Goal: Task Accomplishment & Management: Schedule a Webinar

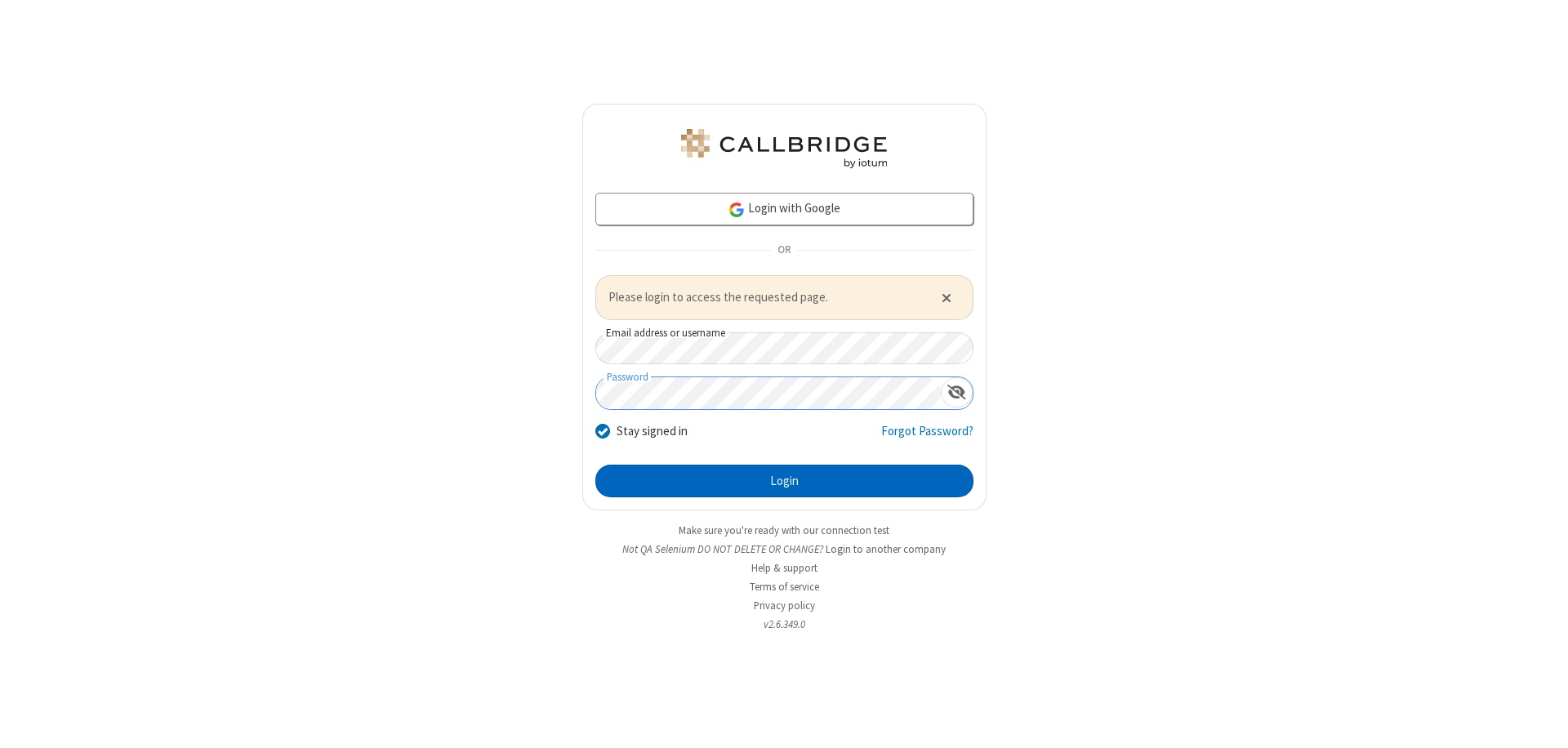
click at [784, 480] on button "Login" at bounding box center [784, 481] width 378 height 33
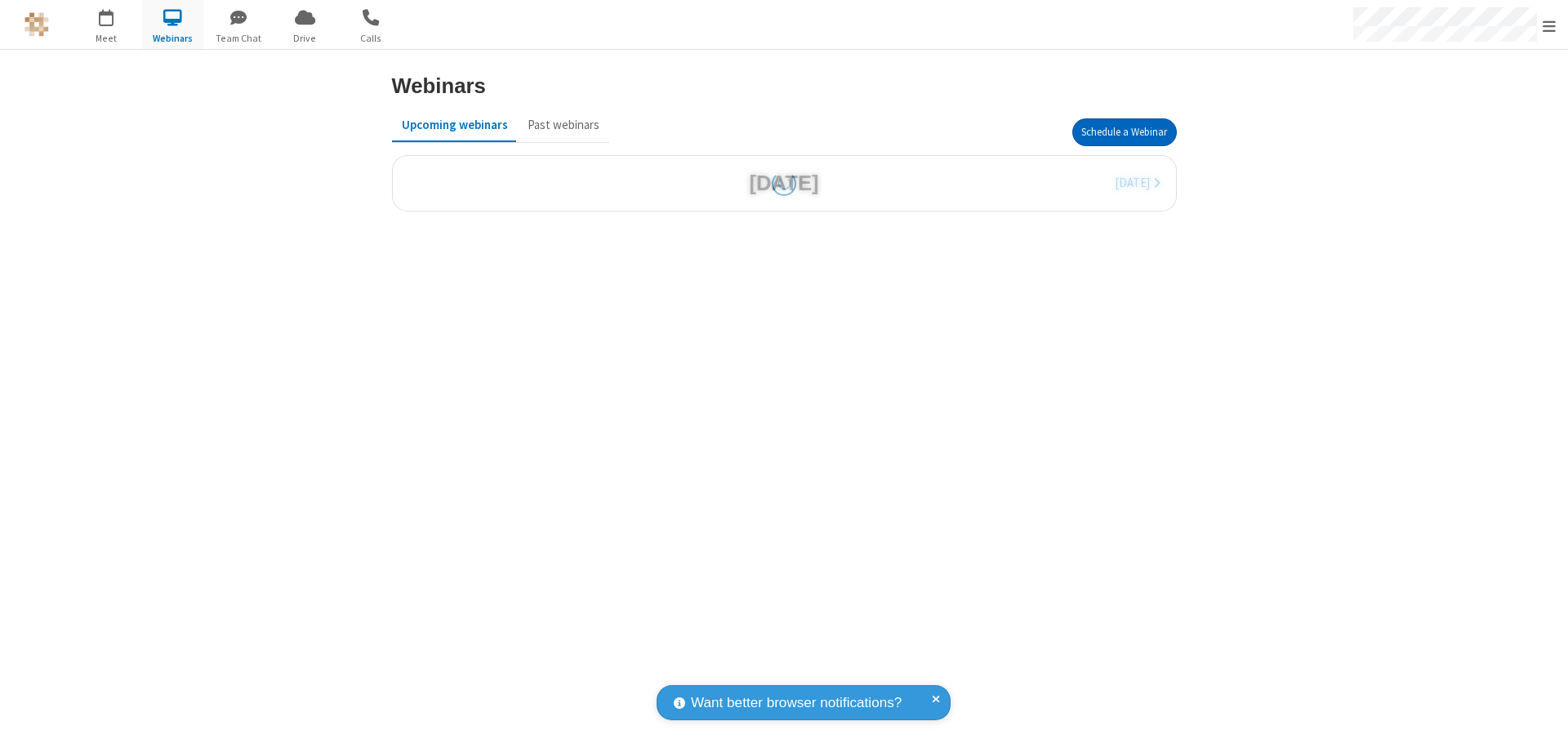
click at [1123, 132] on button "Schedule a Webinar" at bounding box center [1124, 132] width 105 height 28
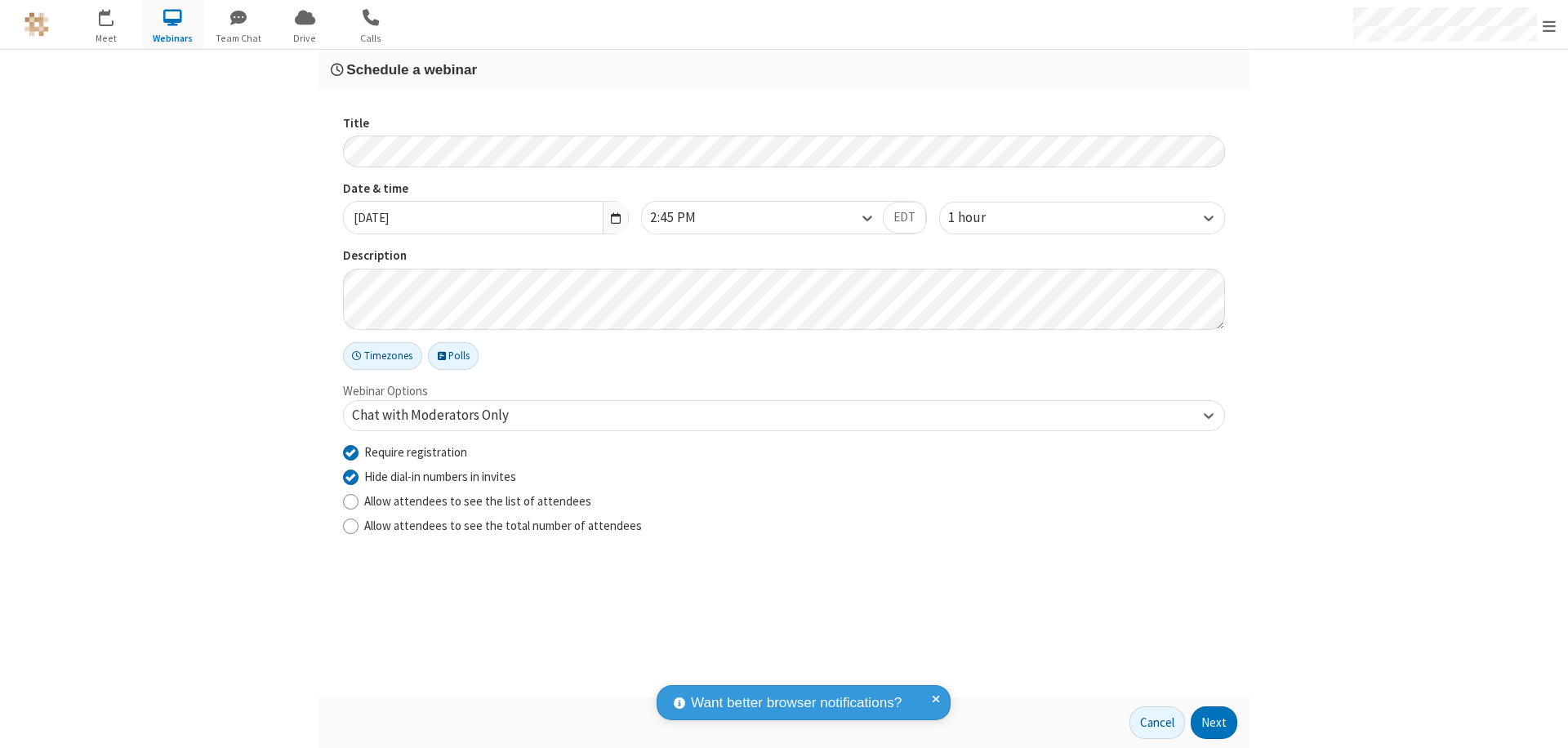
click at [350, 451] on input "Require registration" at bounding box center [350, 451] width 16 height 17
checkbox input "false"
click at [1215, 723] on button "Next" at bounding box center [1214, 722] width 47 height 33
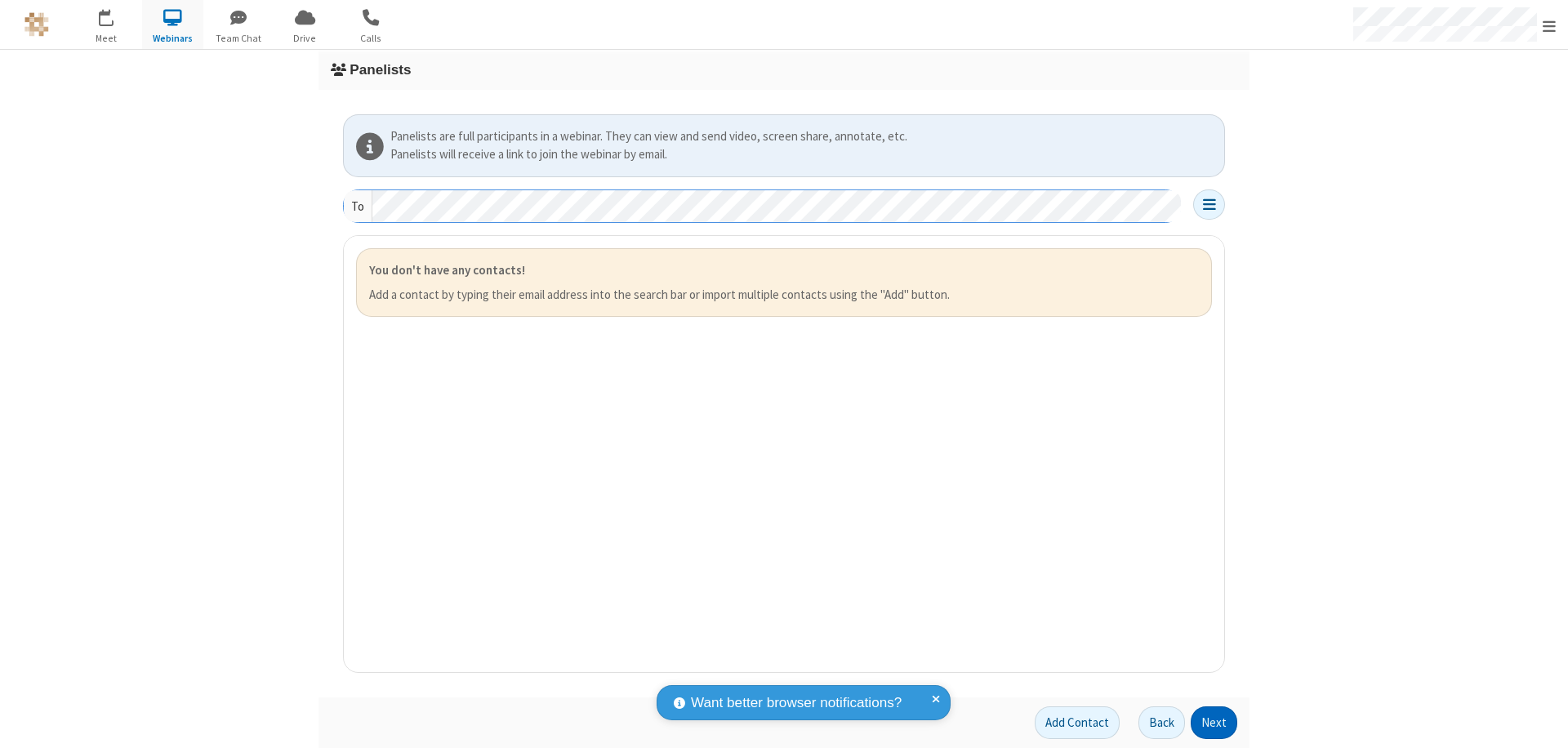
click at [1215, 723] on button "Next" at bounding box center [1214, 722] width 47 height 33
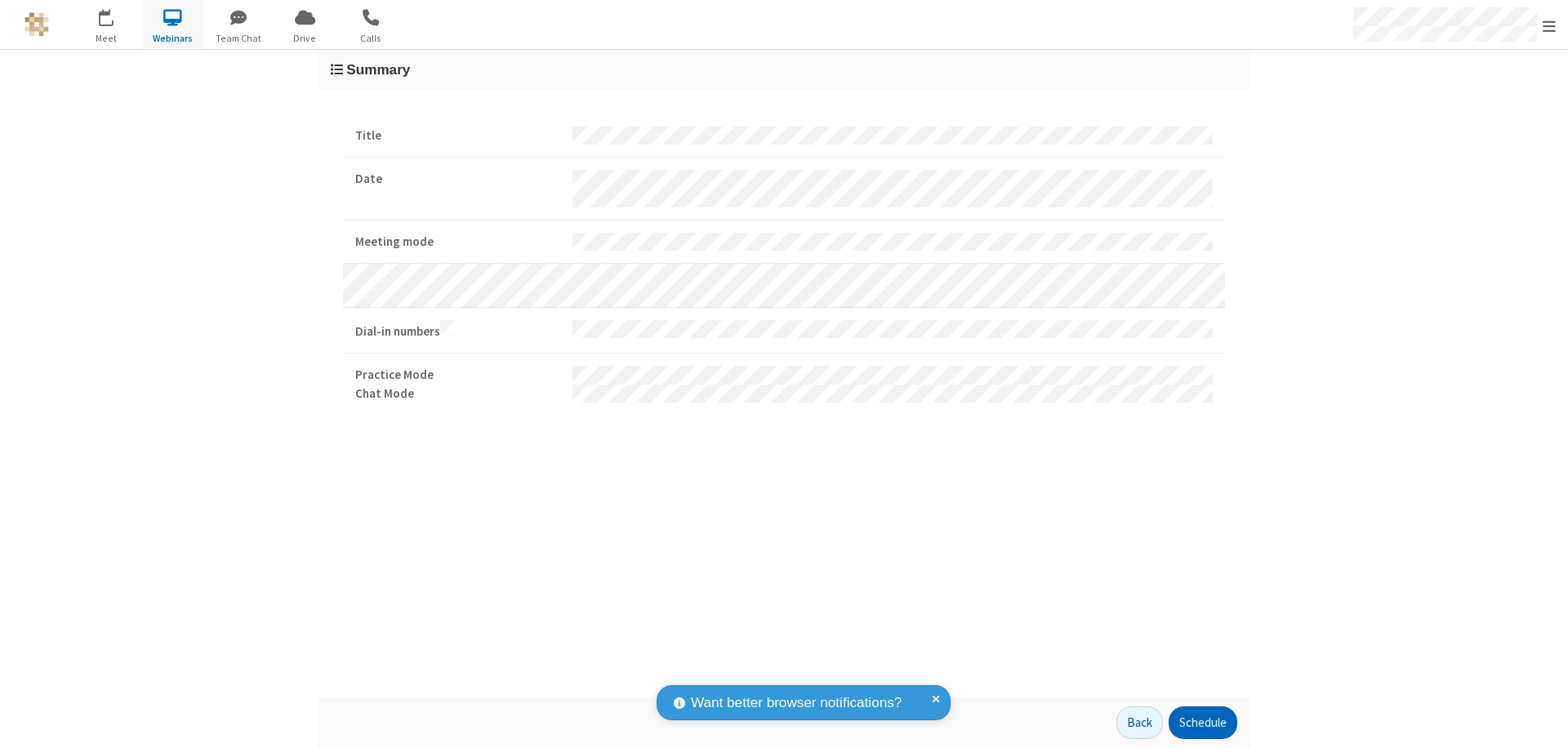
click at [1202, 723] on button "Schedule" at bounding box center [1203, 722] width 69 height 33
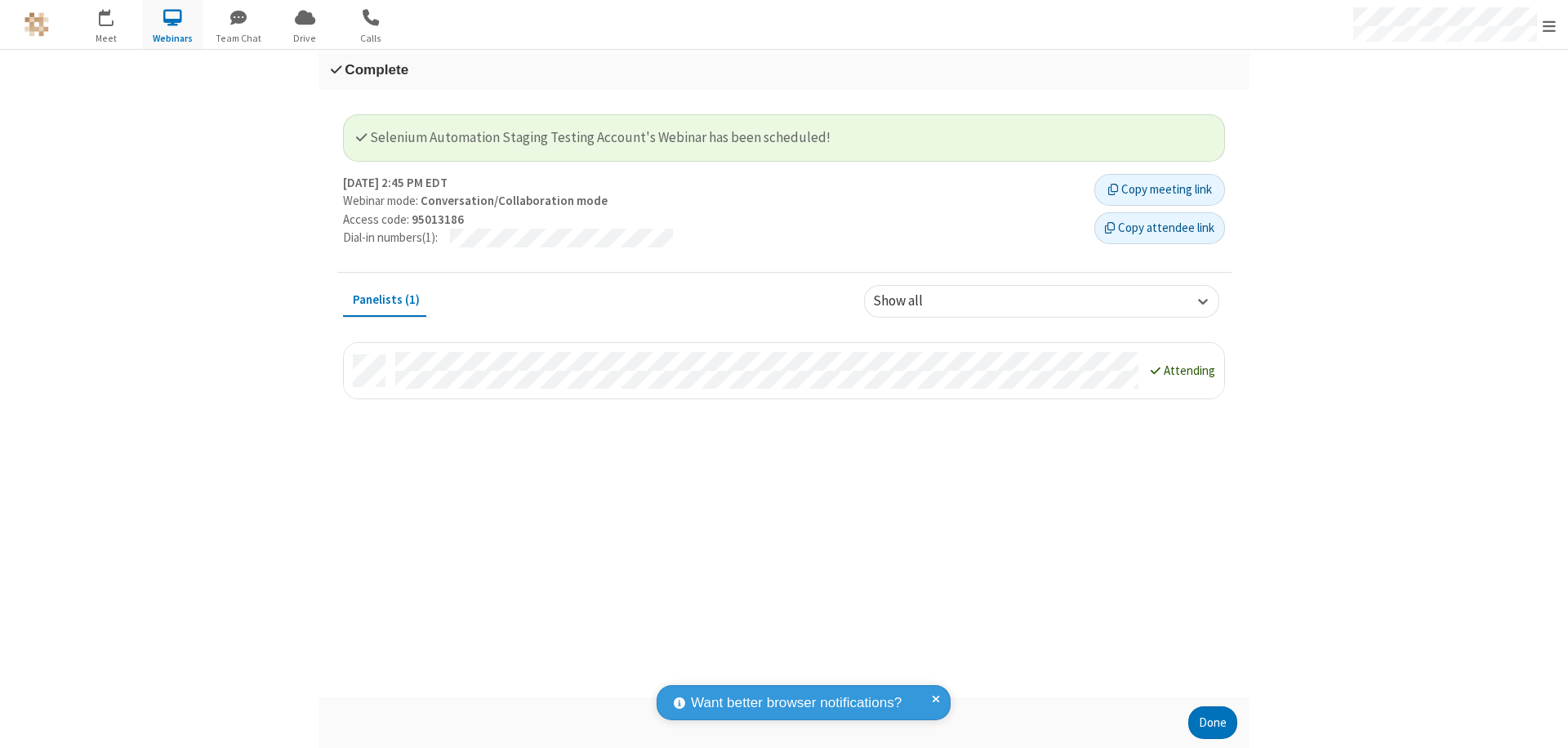
click at [1213, 723] on button "Done" at bounding box center [1212, 722] width 49 height 33
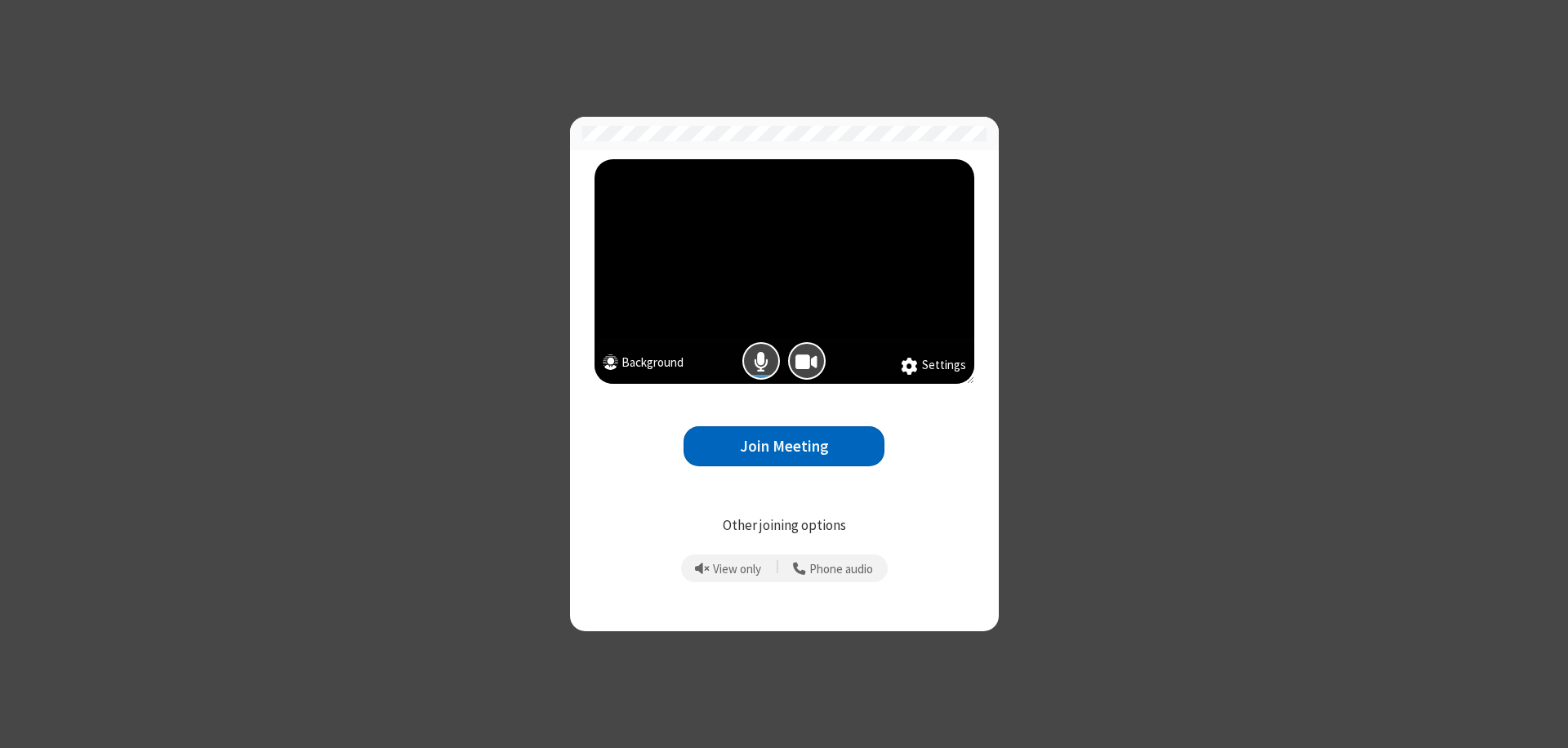
click at [784, 446] on button "Join Meeting" at bounding box center [784, 446] width 201 height 40
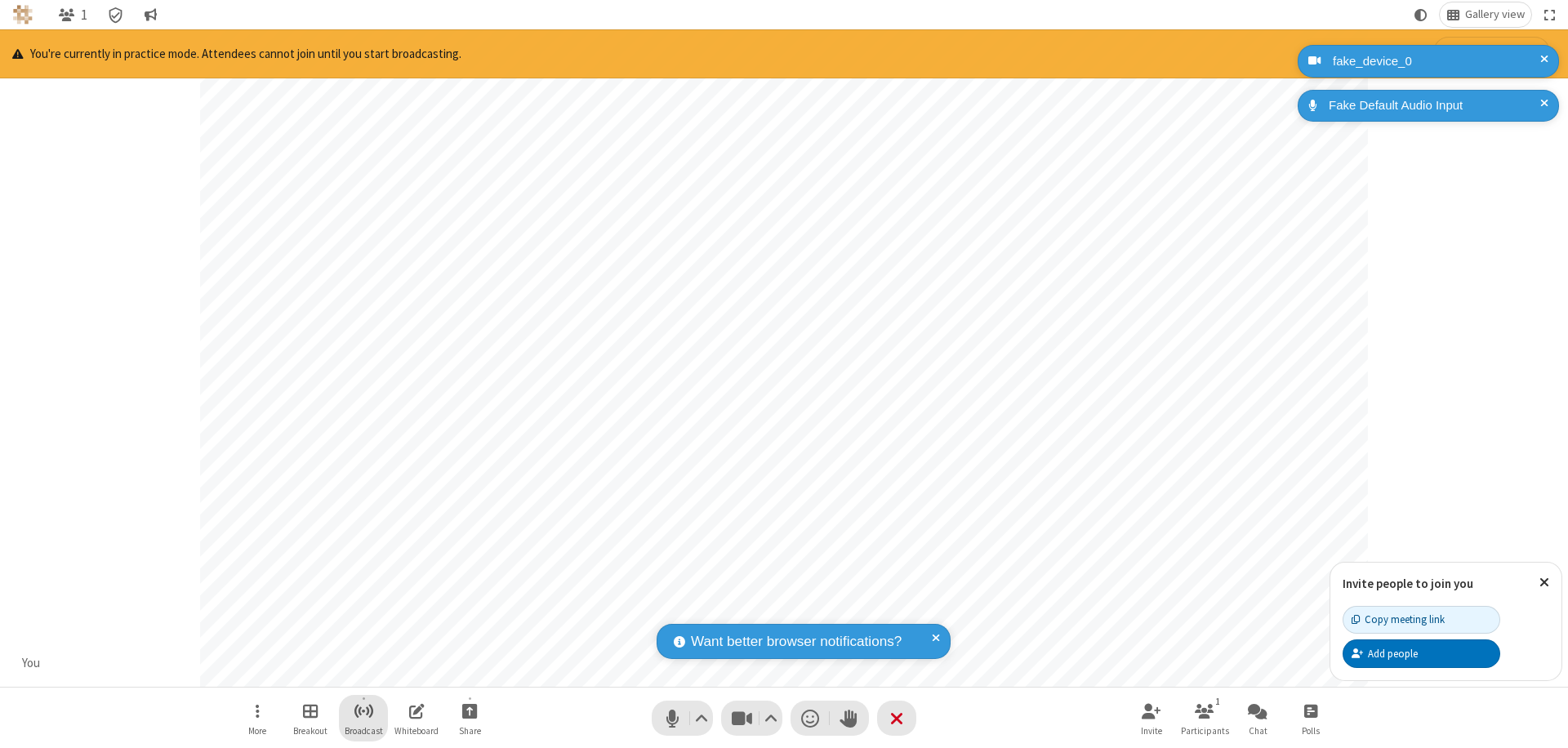
click at [363, 710] on span "Start broadcast" at bounding box center [364, 710] width 20 height 20
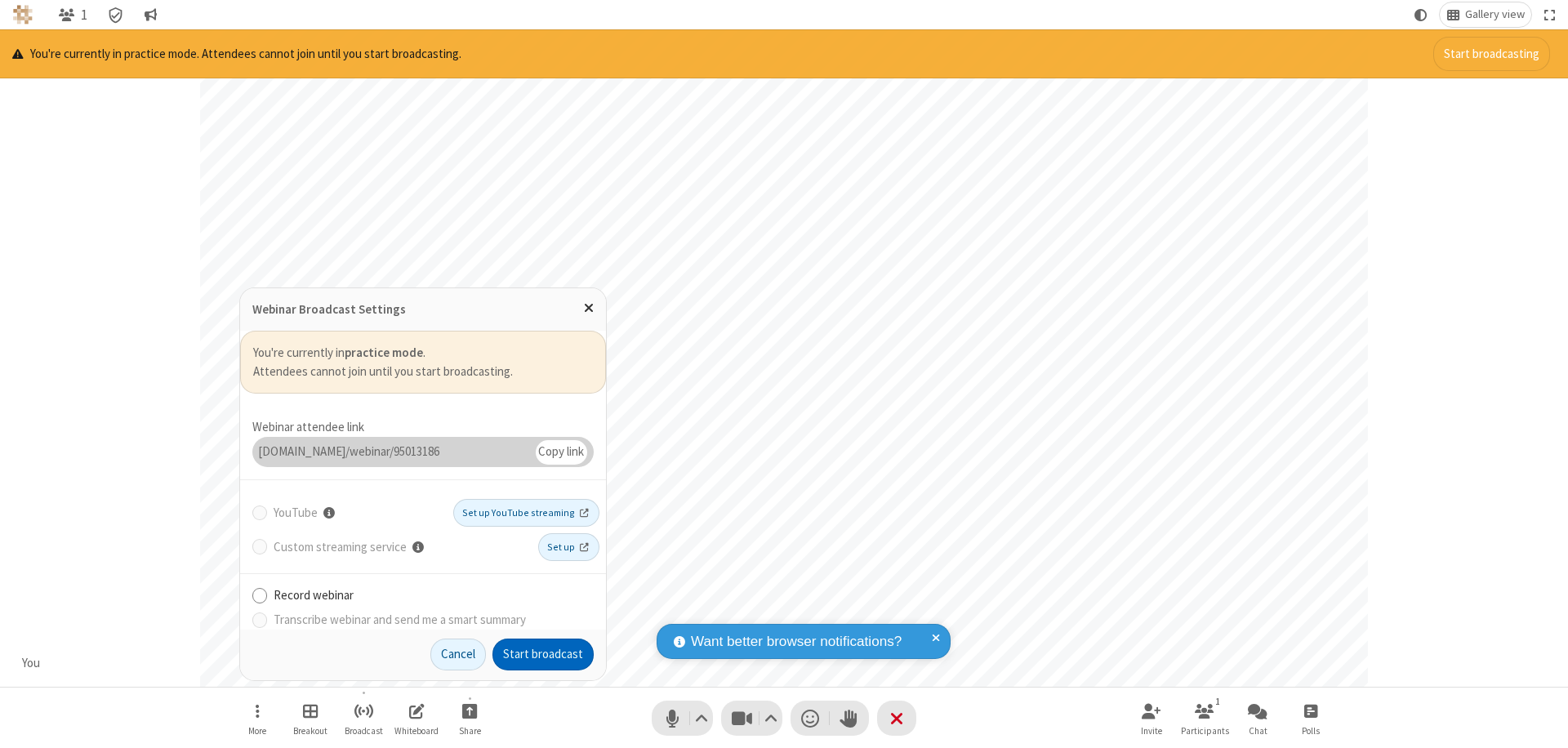
click at [543, 654] on button "Start broadcast" at bounding box center [543, 654] width 101 height 33
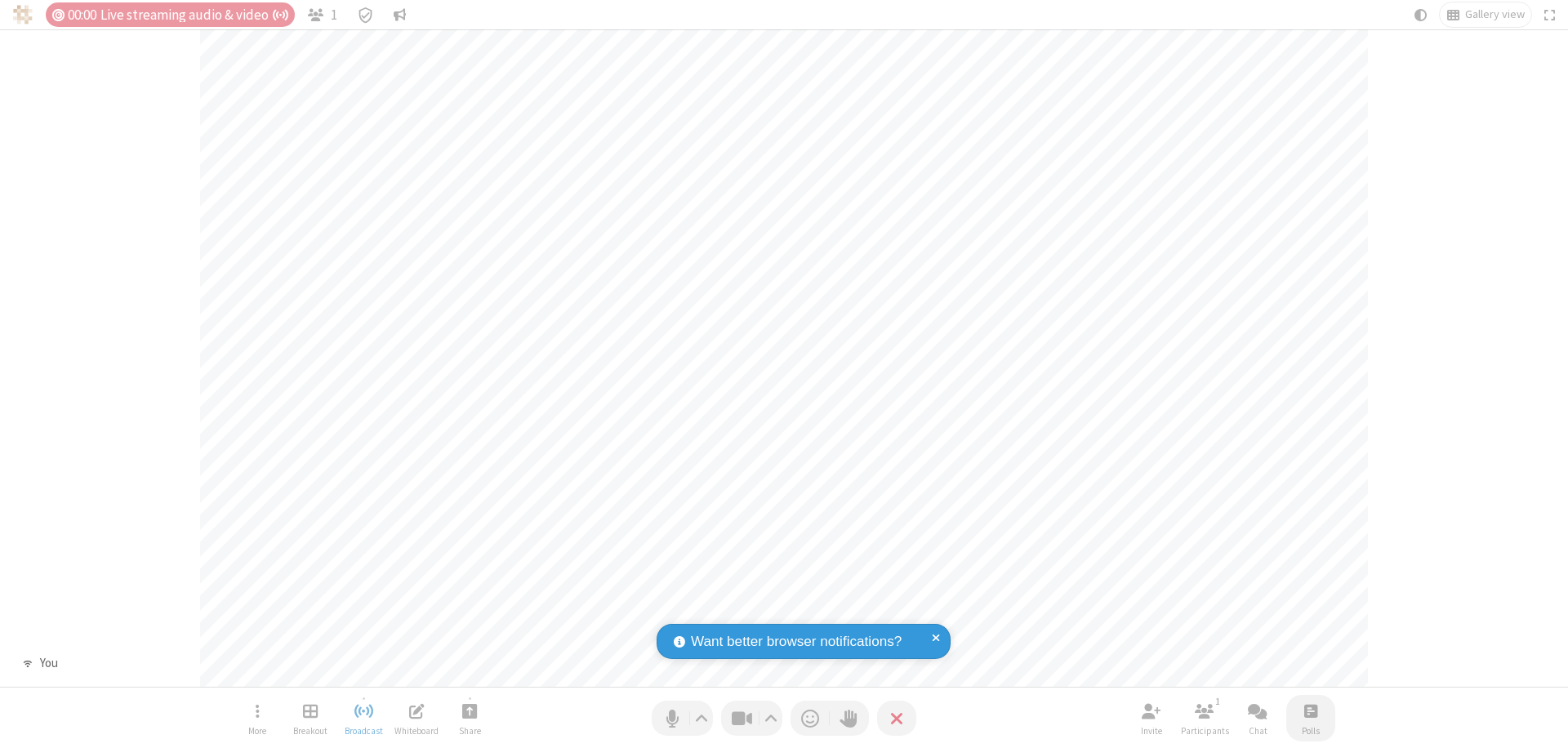
click at [1310, 710] on span "Open poll" at bounding box center [1311, 710] width 13 height 20
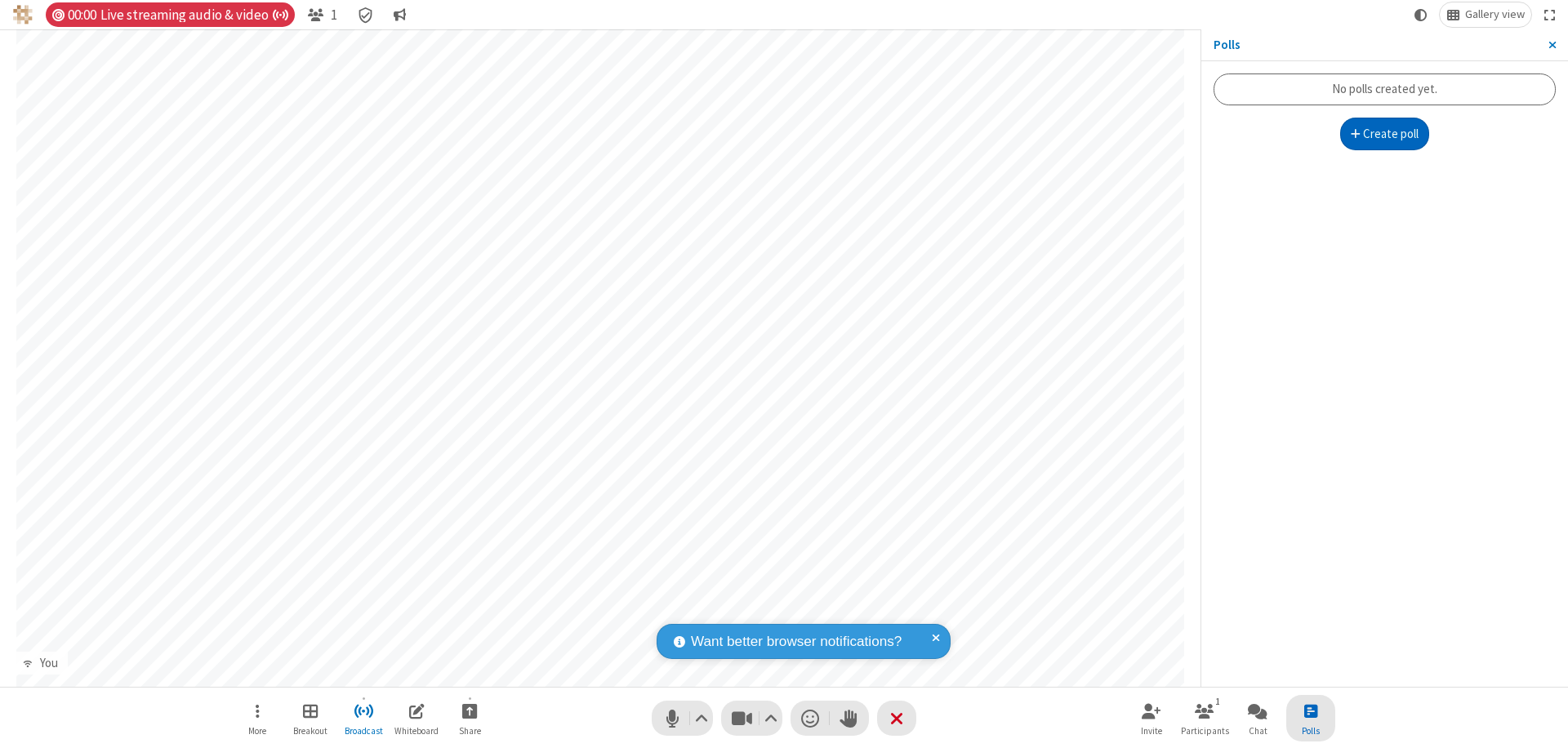
click at [1384, 134] on button "Create poll" at bounding box center [1385, 133] width 90 height 33
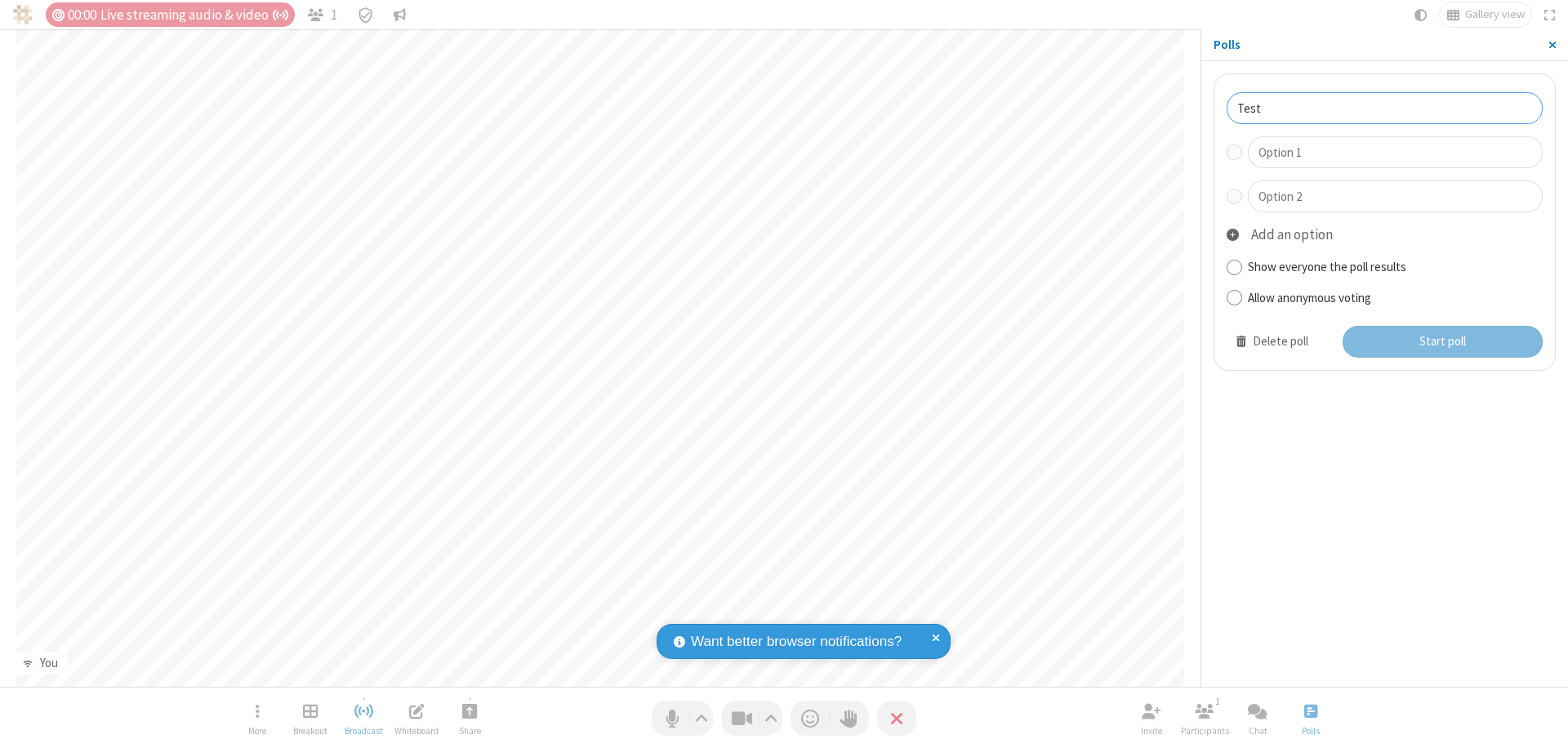
type input "Test"
type input "Yes"
type input "No"
click at [1442, 342] on button "Start poll" at bounding box center [1443, 342] width 201 height 33
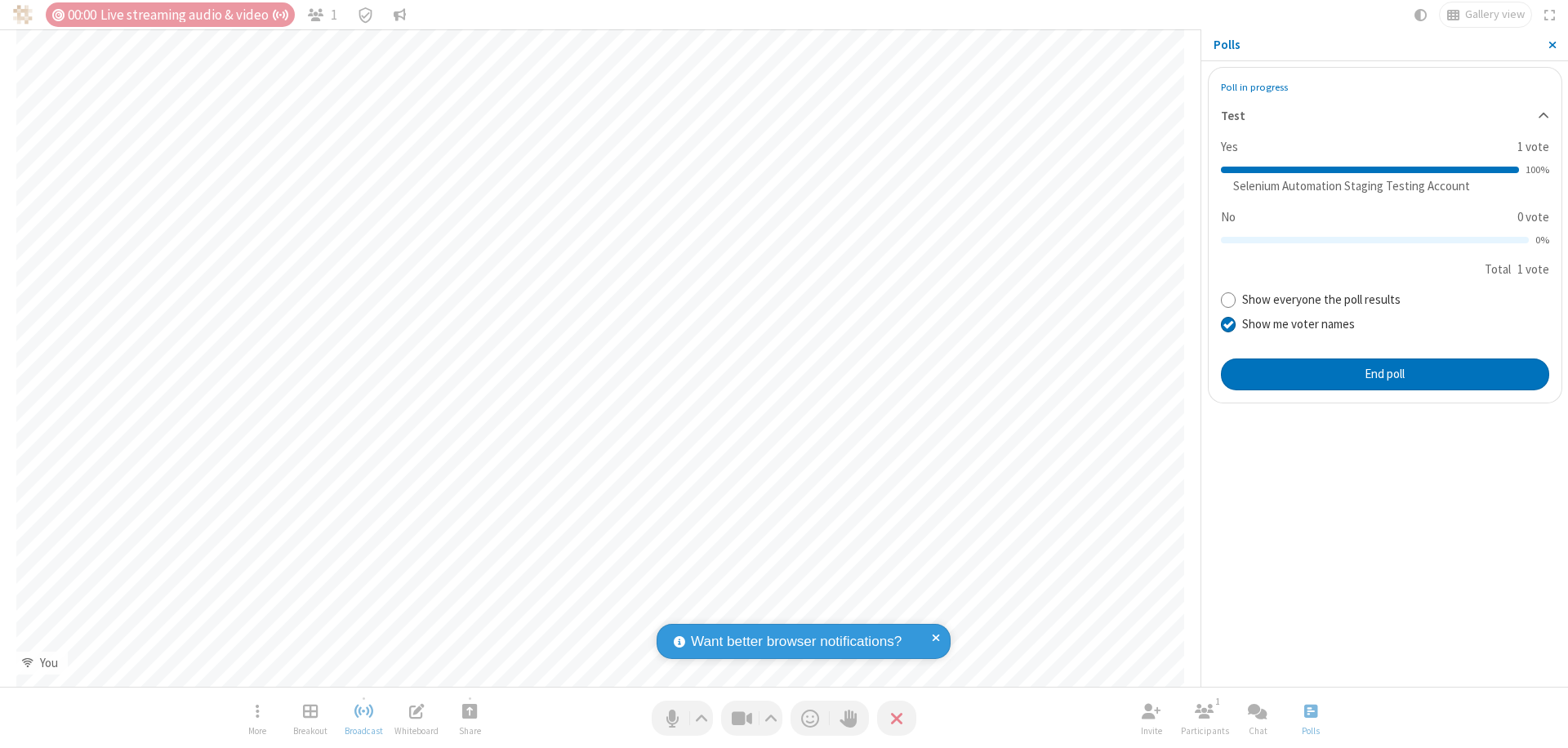
click at [1551, 45] on span "Close sidebar" at bounding box center [1552, 45] width 8 height 13
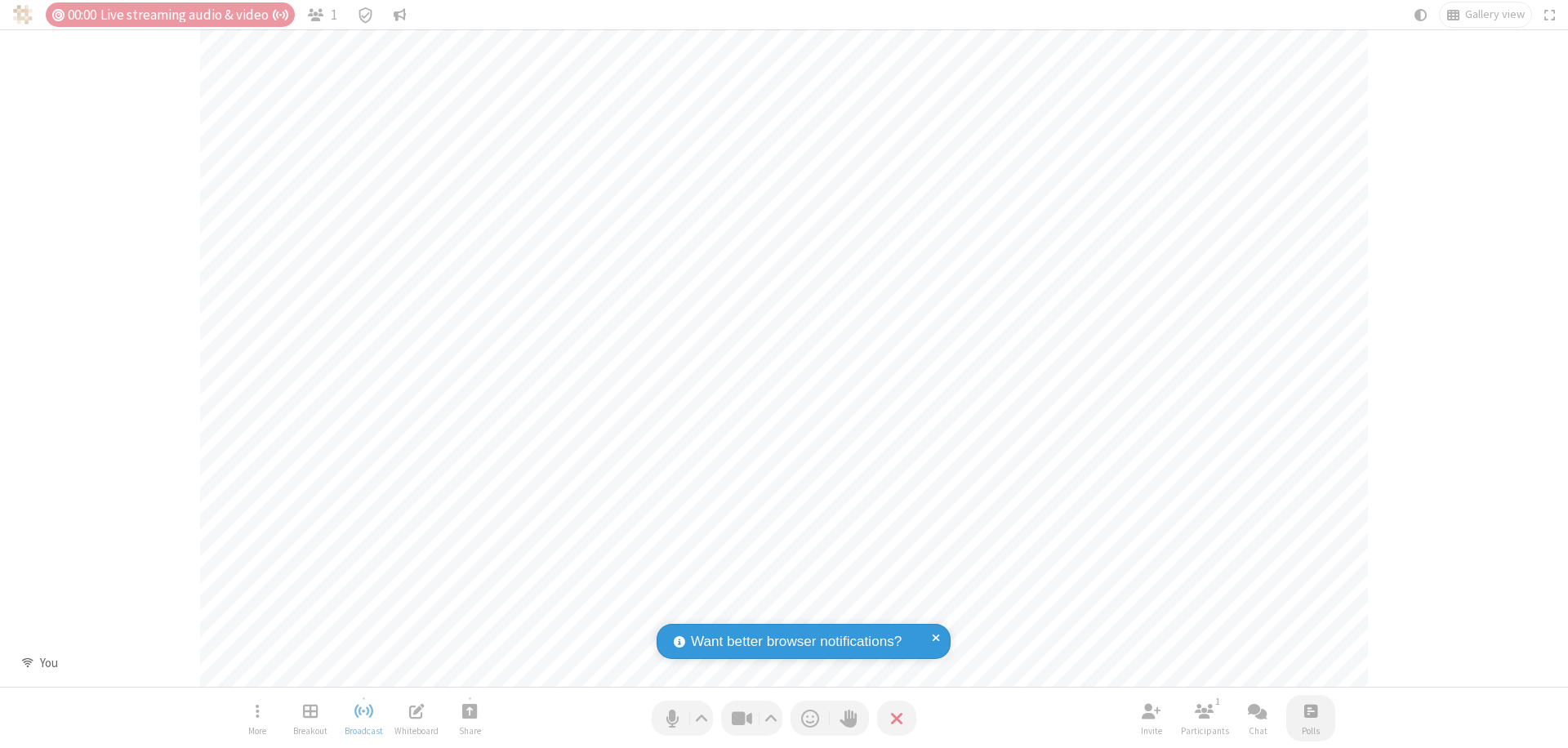
click at [1310, 710] on span "Open poll" at bounding box center [1311, 710] width 13 height 20
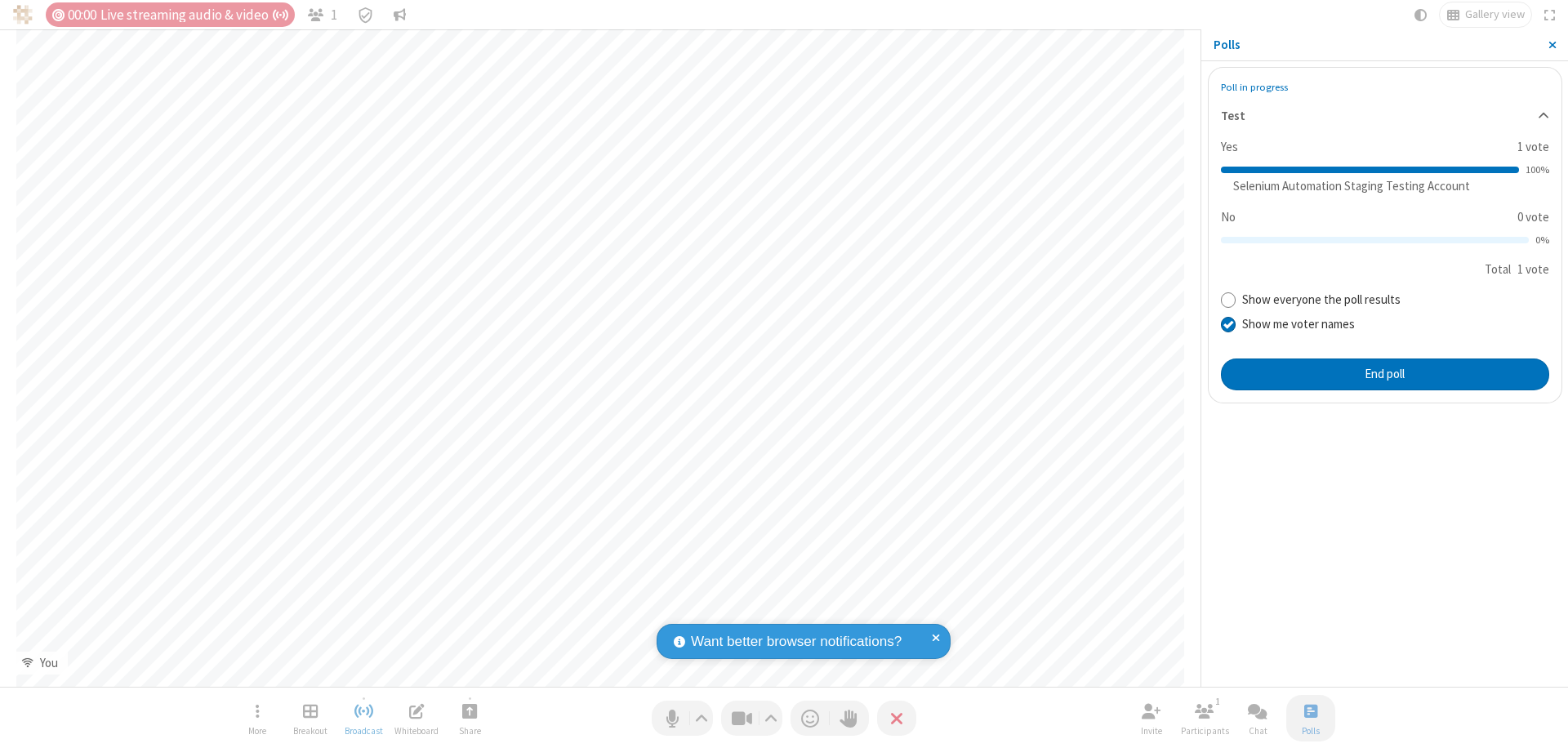
click at [1384, 374] on button "End poll" at bounding box center [1385, 374] width 328 height 33
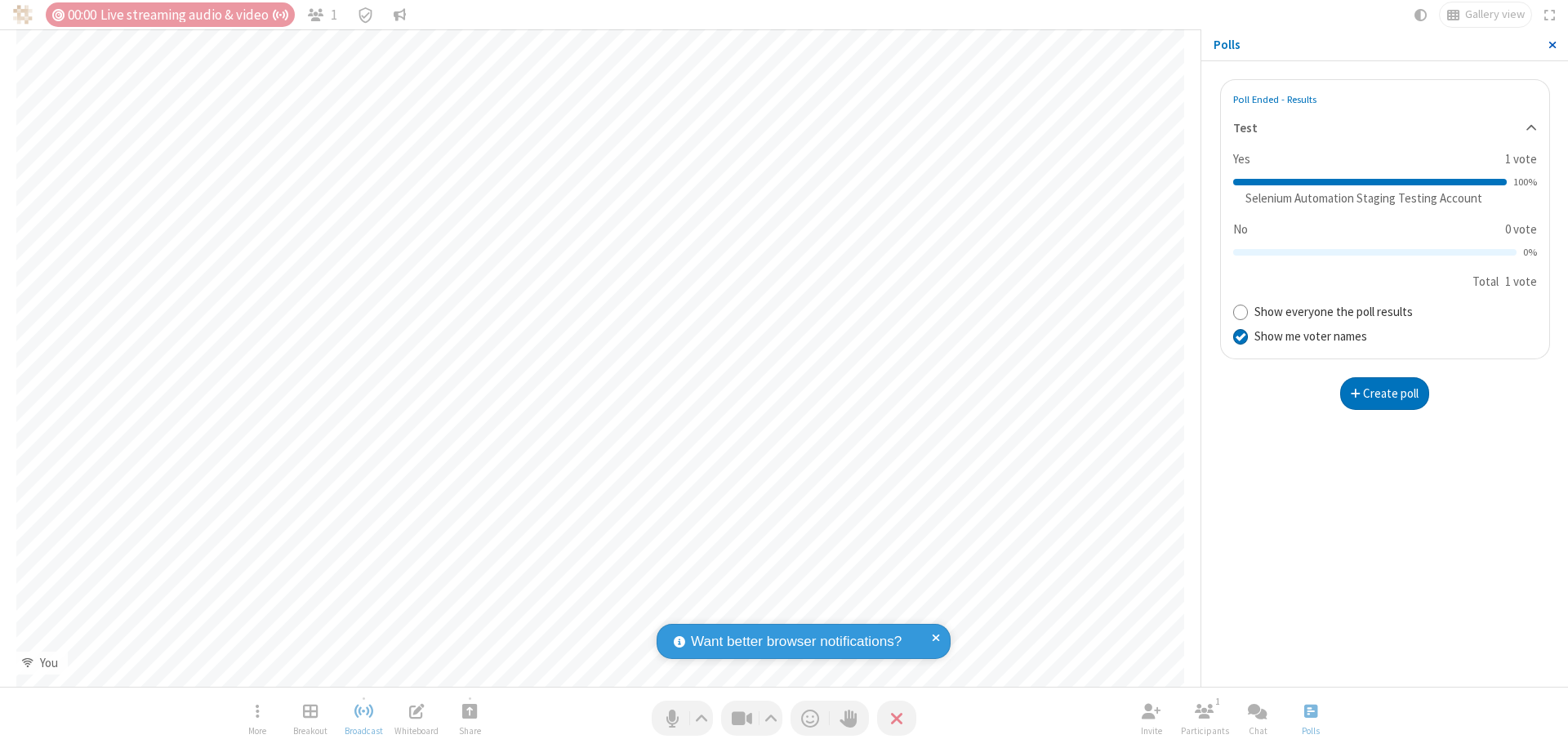
click at [1551, 45] on span "Close sidebar" at bounding box center [1552, 45] width 8 height 13
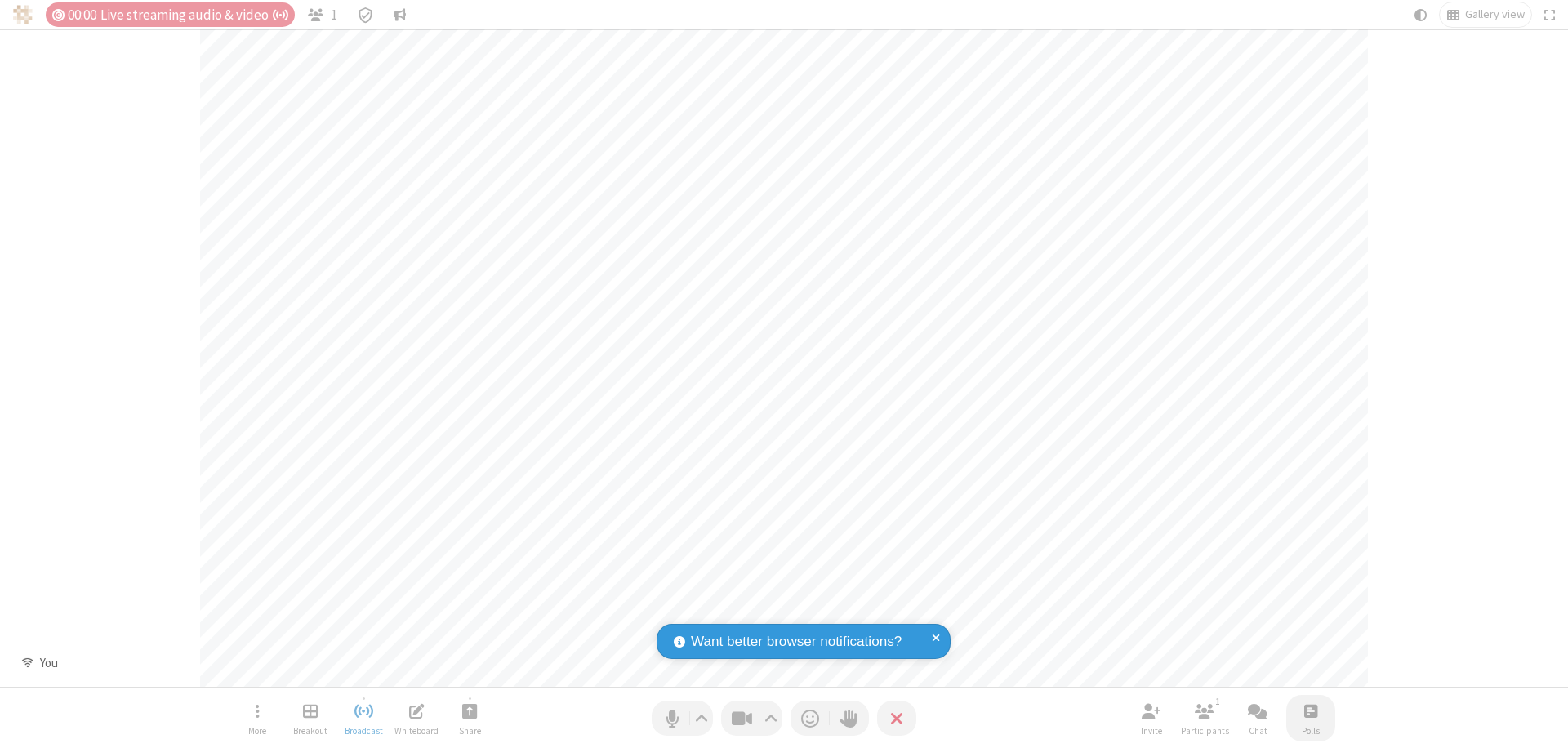
click at [1310, 710] on span "Open poll" at bounding box center [1311, 710] width 13 height 20
